Goal: Task Accomplishment & Management: Complete application form

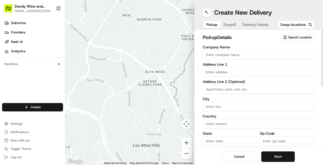
click at [218, 59] on input "Company Name" at bounding box center [259, 54] width 112 height 9
type input "Dandy Wine & Spirits"
click at [217, 72] on input "text" at bounding box center [259, 71] width 112 height 9
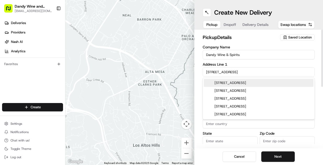
click at [237, 71] on input "[STREET_ADDRESS]" at bounding box center [259, 71] width 112 height 9
type input "[STREET_ADDRESS]"
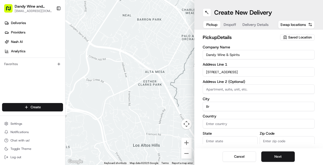
type input "Br"
type input "[STREET_ADDRESS]"
type input "[GEOGRAPHIC_DATA]"
type input "US"
type input "NY"
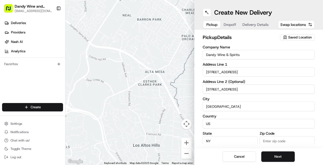
type input "11249"
type input "[EMAIL_ADDRESS][DOMAIN_NAME]"
type input "[PHONE_NUMBER]"
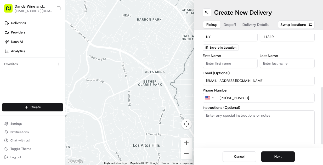
scroll to position [104, 0]
click at [221, 63] on input "First Name" at bounding box center [230, 63] width 55 height 9
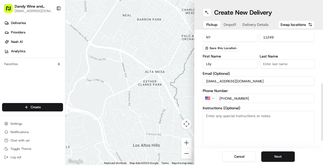
type input "Lily"
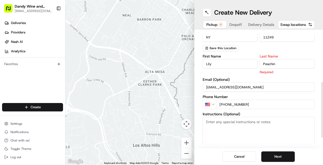
type input "Peachin"
click at [264, 113] on div "Instructions (Optional)" at bounding box center [259, 134] width 112 height 44
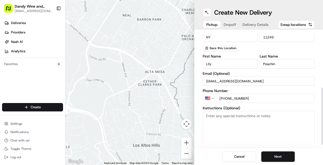
scroll to position [118, 0]
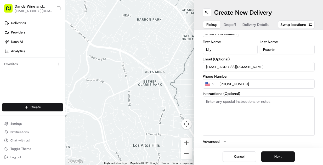
click at [279, 160] on button "Next" at bounding box center [277, 156] width 33 height 10
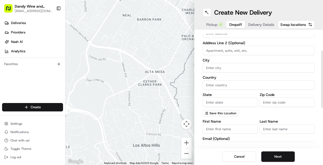
scroll to position [44, 0]
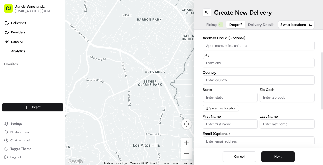
click at [218, 126] on input "First Name" at bounding box center [230, 123] width 55 height 9
type input "[PERSON_NAME]"
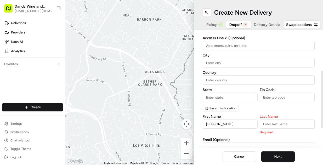
scroll to position [79, 0]
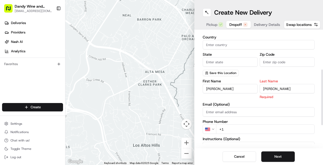
type input "[PERSON_NAME]"
click at [242, 100] on div "First Name [PERSON_NAME] Last Name [PERSON_NAME] Required Email (Optional) Phon…" at bounding box center [259, 134] width 112 height 110
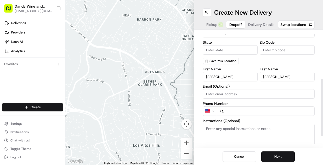
scroll to position [95, 0]
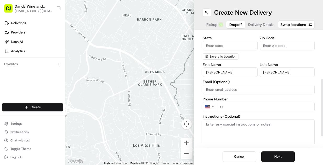
click at [235, 93] on input "Email (Optional)" at bounding box center [259, 89] width 112 height 9
paste input "[PERSON_NAME][EMAIL_ADDRESS][DOMAIN_NAME]"
type input "[PERSON_NAME][EMAIL_ADDRESS][DOMAIN_NAME]"
click at [235, 108] on input "+1" at bounding box center [265, 106] width 99 height 9
paste input "[PHONE_NUMBER]"
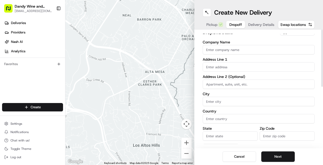
scroll to position [0, 0]
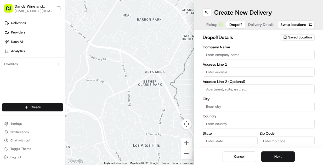
type input "[PHONE_NUMBER]"
click at [219, 54] on input "Company Name" at bounding box center [259, 54] width 112 height 9
click at [231, 55] on input "Company Name" at bounding box center [259, 54] width 112 height 9
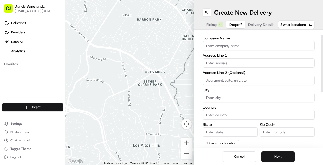
scroll to position [11, 0]
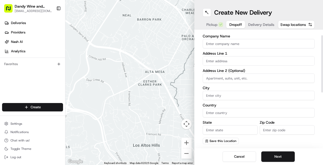
click at [217, 57] on input "text" at bounding box center [259, 60] width 112 height 9
paste input "[STREET_ADDRESS]"
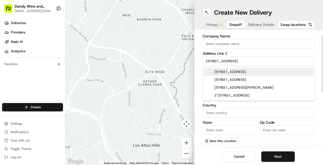
drag, startPoint x: 223, startPoint y: 62, endPoint x: 246, endPoint y: 64, distance: 22.6
click at [246, 64] on input "[STREET_ADDRESS]" at bounding box center [259, 60] width 112 height 9
click at [244, 75] on div "[STREET_ADDRESS]" at bounding box center [259, 72] width 110 height 8
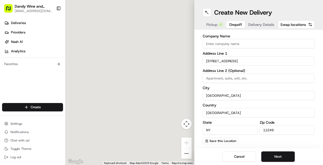
type input "[STREET_ADDRESS]"
type input "[GEOGRAPHIC_DATA]"
type input "NY"
type input "11249"
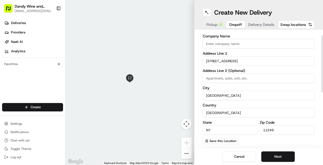
click at [227, 82] on input at bounding box center [259, 77] width 112 height 9
type input "Apt 10i"
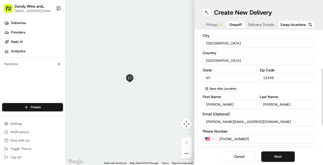
scroll to position [79, 0]
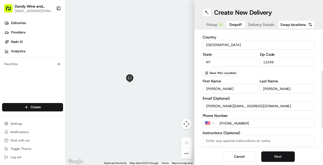
click at [279, 158] on button "Next" at bounding box center [277, 156] width 33 height 10
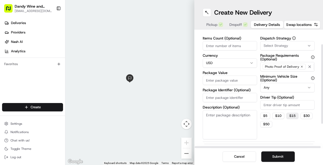
scroll to position [0, 0]
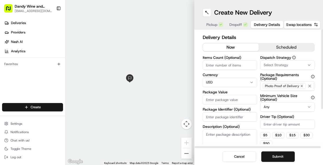
click at [238, 67] on input "Items Count (Optional)" at bounding box center [230, 64] width 54 height 9
type input "2"
click at [230, 84] on html "Dandy Wine and Spirits [EMAIL_ADDRESS][DOMAIN_NAME] Toggle Sidebar Deliveries P…" at bounding box center [161, 82] width 323 height 165
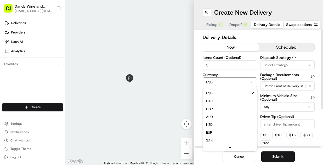
click at [230, 84] on html "Dandy Wine and Spirits [EMAIL_ADDRESS][DOMAIN_NAME] Toggle Sidebar Deliveries P…" at bounding box center [161, 82] width 323 height 165
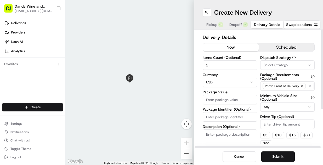
click at [227, 104] on input "Package Value" at bounding box center [230, 99] width 54 height 9
type input "15"
type input "150"
click at [213, 116] on input "Package Identifier (Optional)" at bounding box center [230, 116] width 54 height 9
type input "Brown Paper Bag"
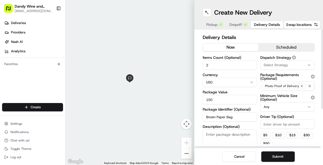
click at [272, 68] on button "Select Strategy" at bounding box center [287, 64] width 54 height 9
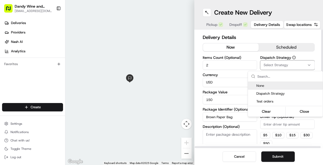
click at [272, 68] on html "Dandy Wine and Spirits [EMAIL_ADDRESS][DOMAIN_NAME] Toggle Sidebar Deliveries P…" at bounding box center [161, 82] width 323 height 165
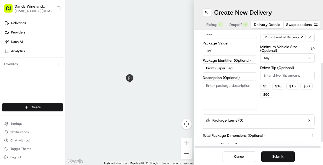
scroll to position [55, 0]
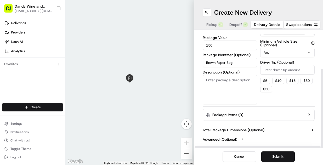
click at [270, 66] on input "Driver Tip (Optional)" at bounding box center [287, 69] width 54 height 9
click at [280, 98] on div "Dispatch Strategy Select Strategy Package Requirements (Optional) Photo Proof o…" at bounding box center [287, 52] width 54 height 103
click at [272, 70] on input "24" at bounding box center [287, 69] width 54 height 9
type input "20"
click at [279, 90] on div "$ 5 $ 10 $ 15 $ 30 $ 50" at bounding box center [287, 85] width 54 height 15
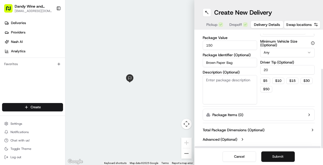
click at [268, 156] on button "Submit" at bounding box center [277, 156] width 33 height 10
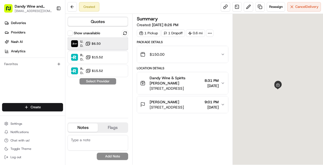
click at [108, 48] on div "Uber Grocery Dropoff ETA 21 minutes $6.50" at bounding box center [97, 43] width 61 height 13
click at [104, 81] on button "Assign Provider" at bounding box center [97, 81] width 37 height 6
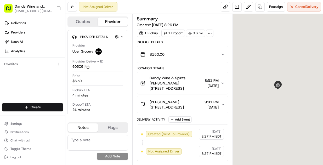
click at [294, 44] on div at bounding box center [278, 89] width 90 height 151
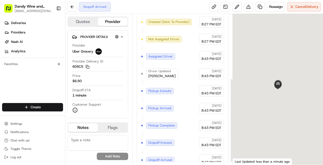
scroll to position [120, 0]
